Goal: Task Accomplishment & Management: Use online tool/utility

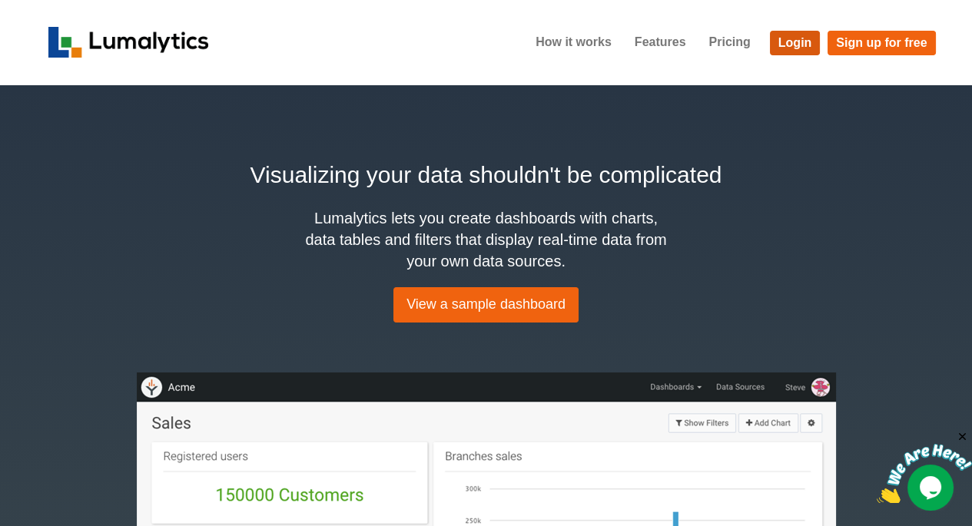
click at [800, 48] on link "Login" at bounding box center [795, 43] width 51 height 25
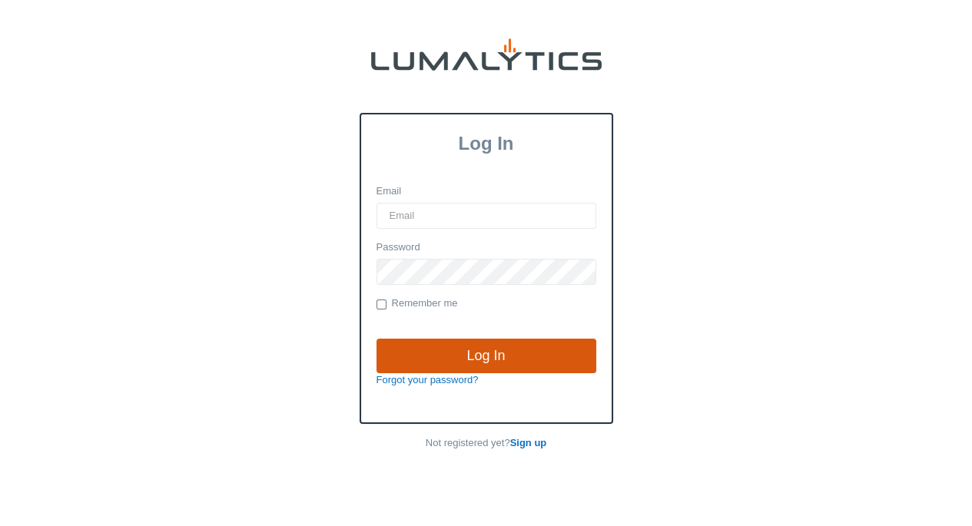
type input "amarsh@valleytruckparts.com"
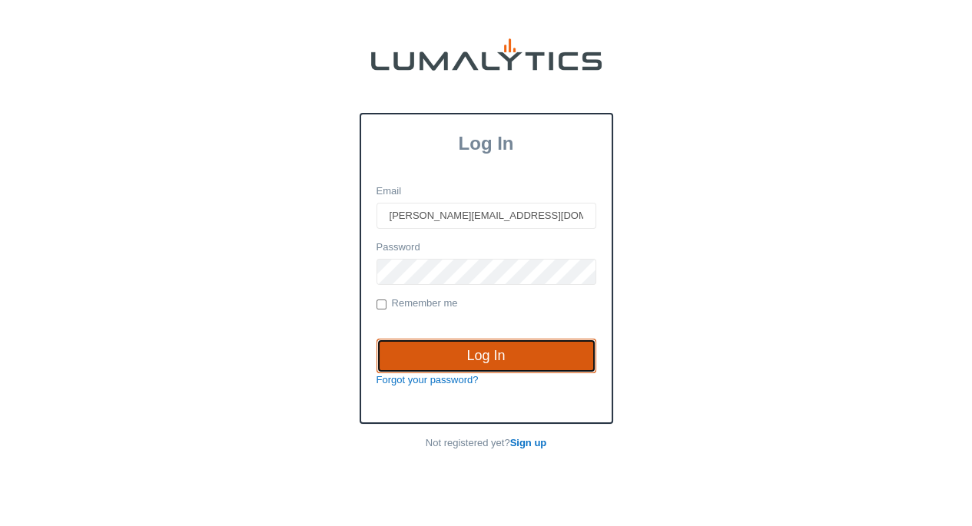
click at [503, 360] on input "Log In" at bounding box center [486, 356] width 220 height 35
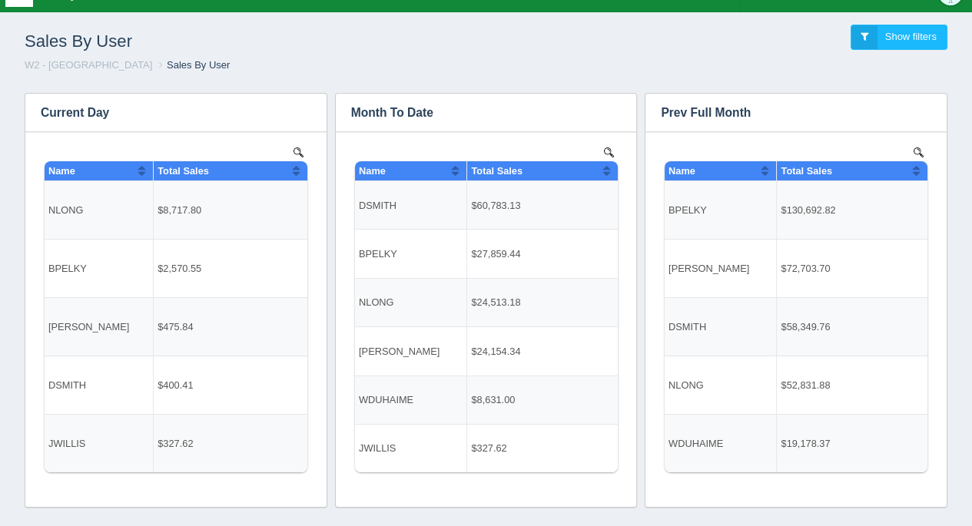
scroll to position [31, 0]
